Goal: Task Accomplishment & Management: Manage account settings

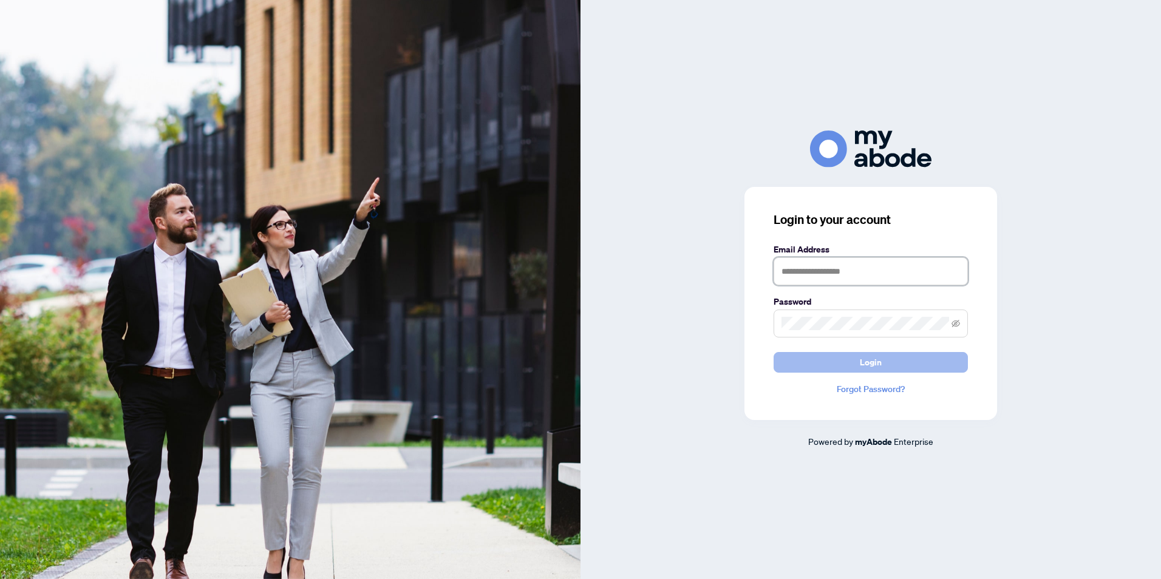
type input "**********"
click at [876, 364] on span "Login" at bounding box center [871, 362] width 22 height 19
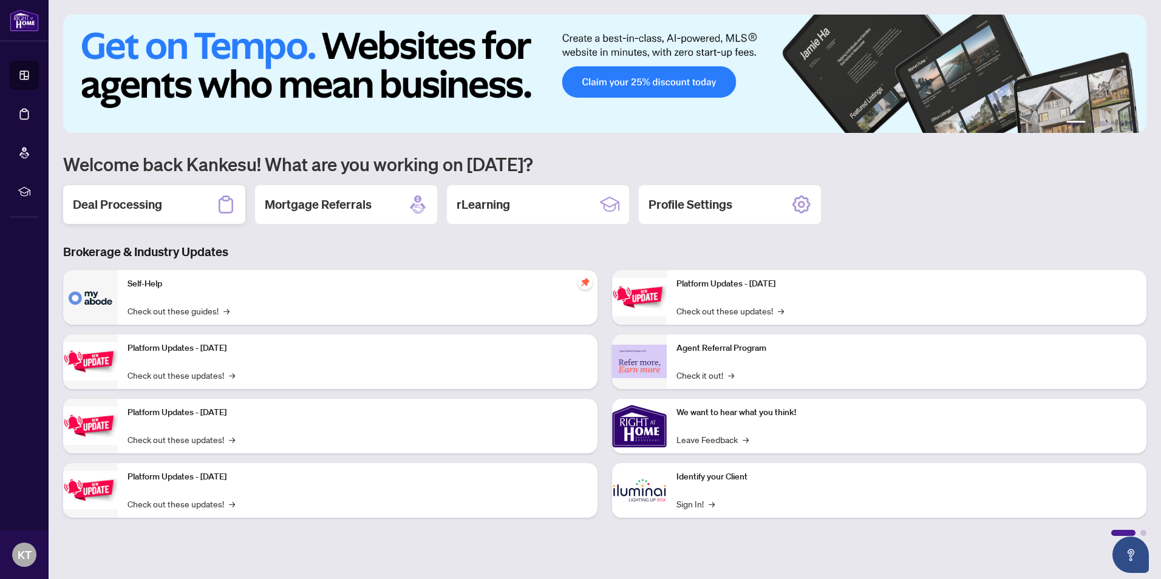
click at [116, 207] on h2 "Deal Processing" at bounding box center [117, 204] width 89 height 17
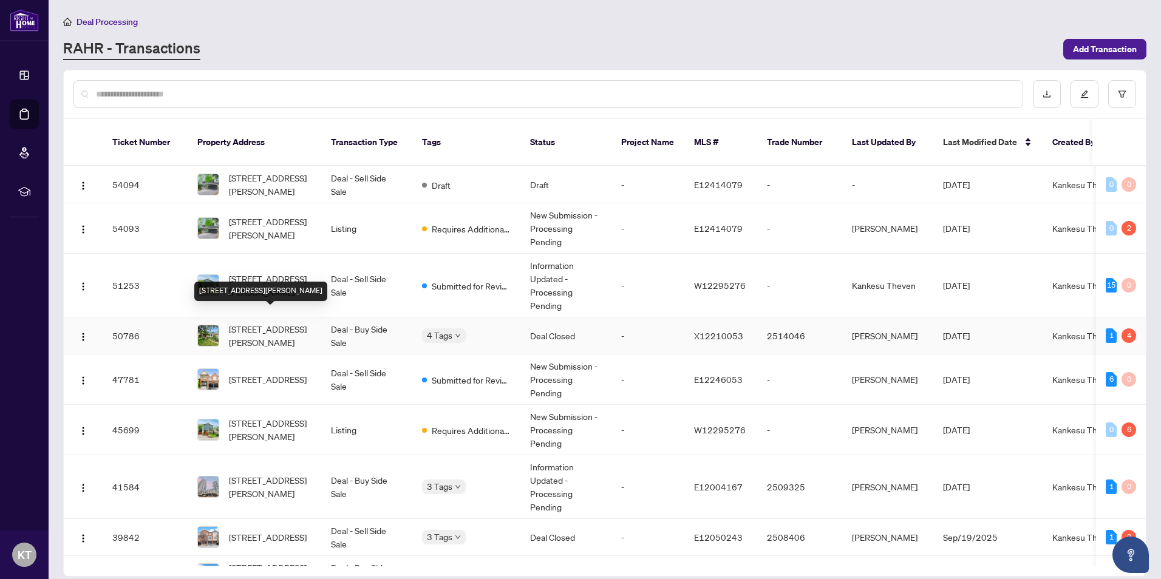
click at [252, 322] on span "[STREET_ADDRESS][PERSON_NAME]" at bounding box center [270, 335] width 83 height 27
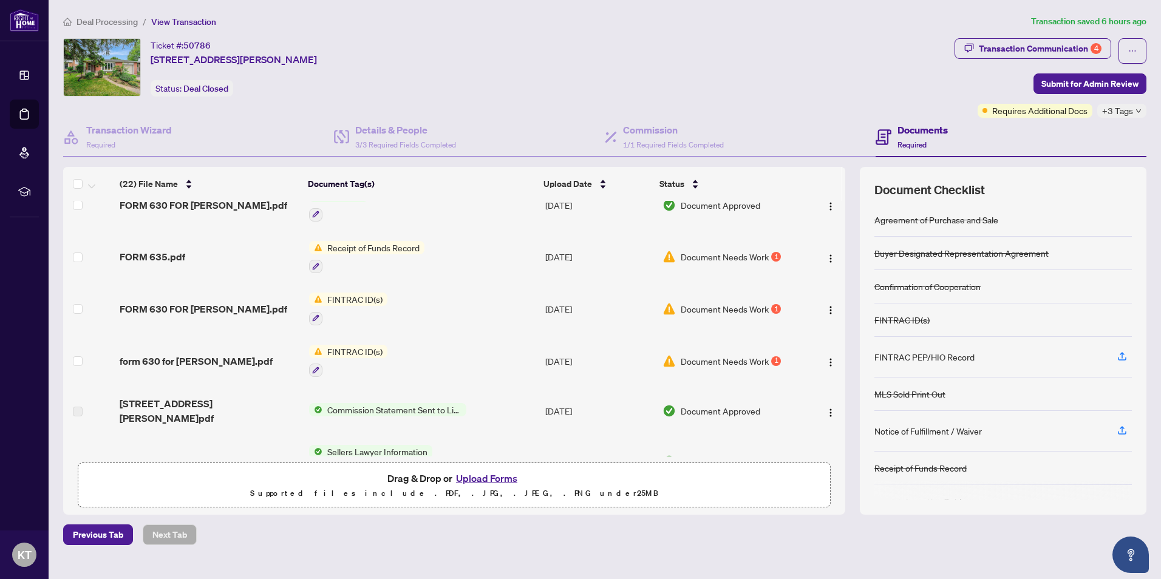
scroll to position [251, 0]
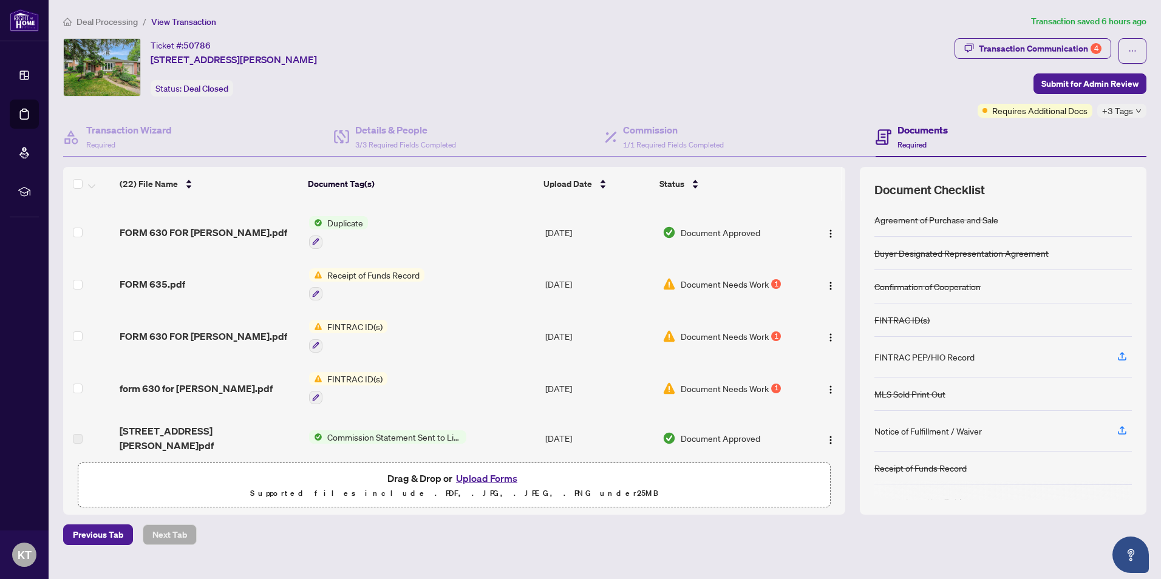
click at [746, 278] on span "Document Needs Work" at bounding box center [725, 284] width 88 height 13
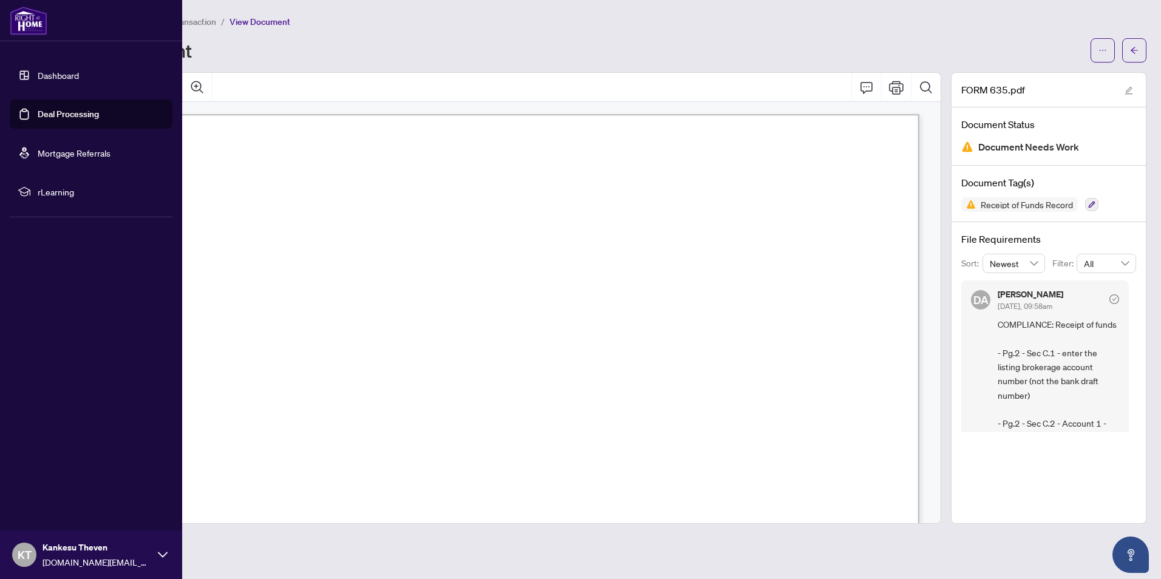
click at [12, 240] on div "Dashboard Deal Processing Mortgage Referrals rLearning [PERSON_NAME] Theven [DO…" at bounding box center [91, 289] width 182 height 579
